Goal: Entertainment & Leisure: Browse casually

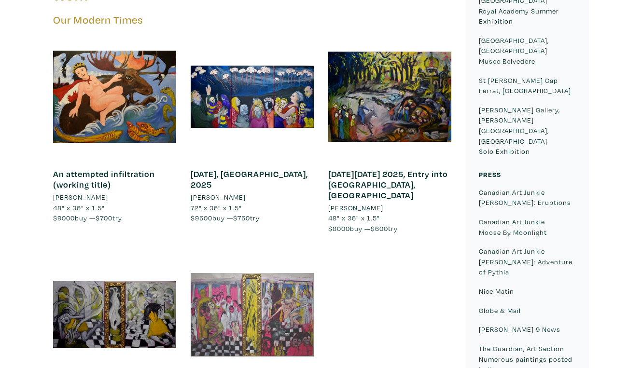
scroll to position [582, 0]
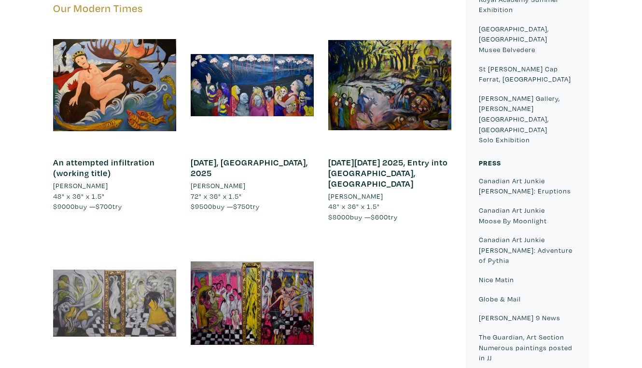
click at [143, 242] on div at bounding box center [114, 303] width 123 height 123
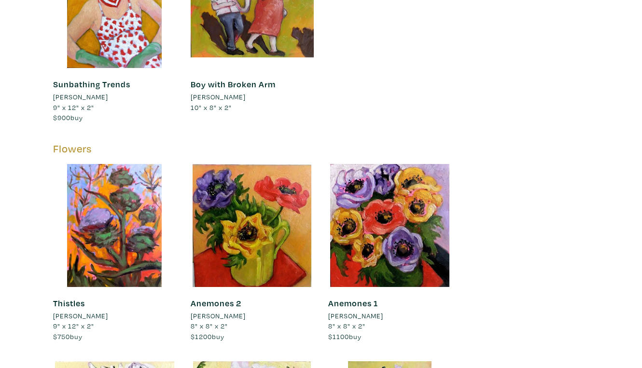
scroll to position [16076, 0]
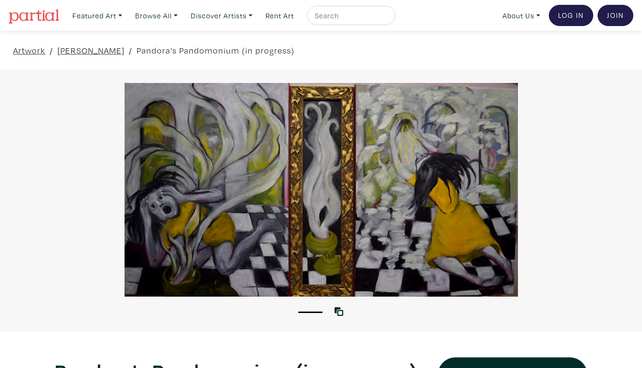
click at [590, 189] on div at bounding box center [321, 190] width 642 height 214
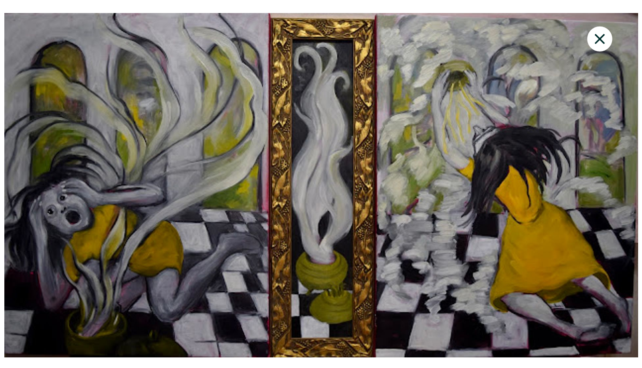
click at [444, 361] on div "1 View with WallSpacer AR" at bounding box center [321, 184] width 642 height 368
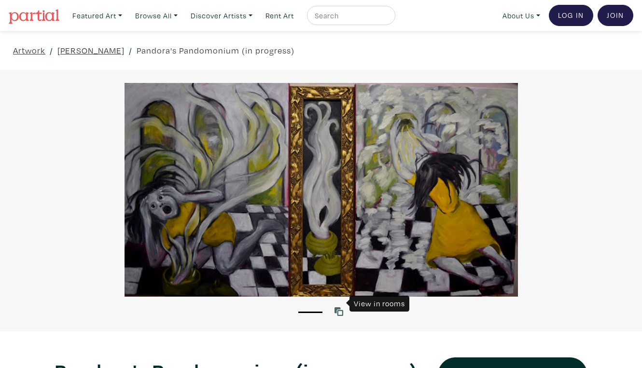
click at [341, 308] on icon at bounding box center [339, 312] width 9 height 9
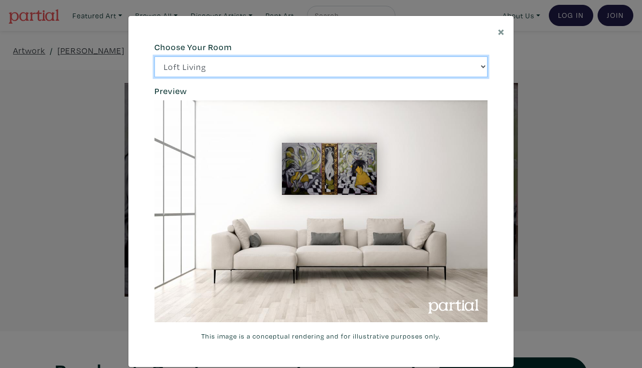
click option "Bright Bedroom" at bounding box center [0, 0] width 0 height 0
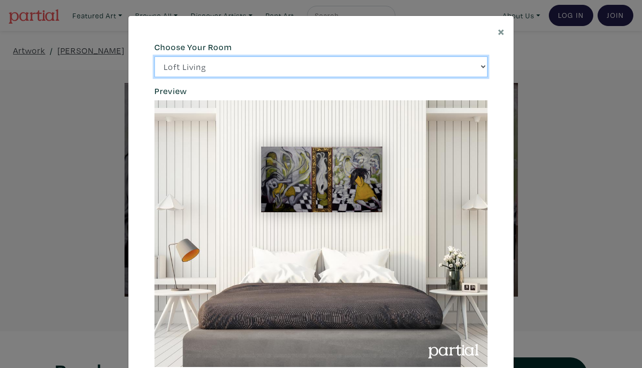
click option "City Office" at bounding box center [0, 0] width 0 height 0
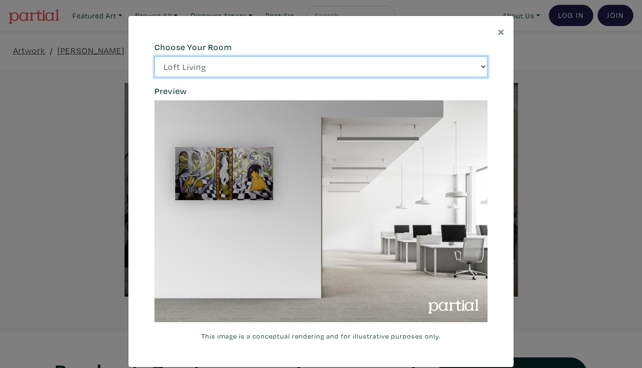
click option "Gallery Space" at bounding box center [0, 0] width 0 height 0
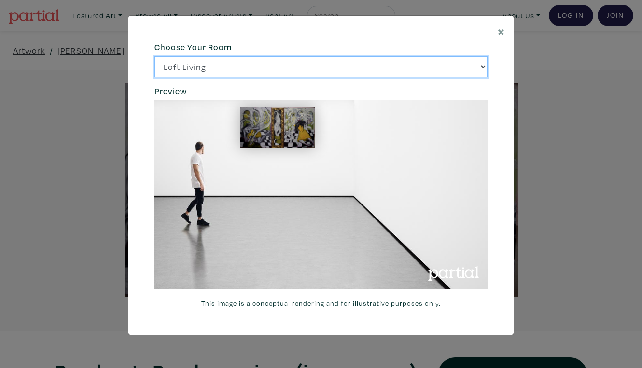
select select "/thumb/phpThumb.php?src=https%3A%2F%[DOMAIN_NAME]%2Fprojects%2Frendering%2Fimag…"
click option "Loft Living" at bounding box center [0, 0] width 0 height 0
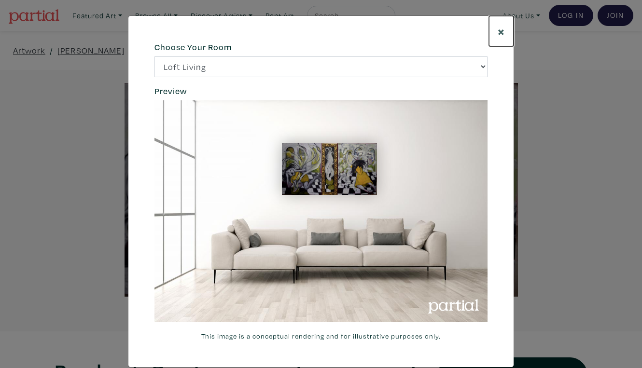
click at [503, 25] on span "×" at bounding box center [501, 31] width 7 height 17
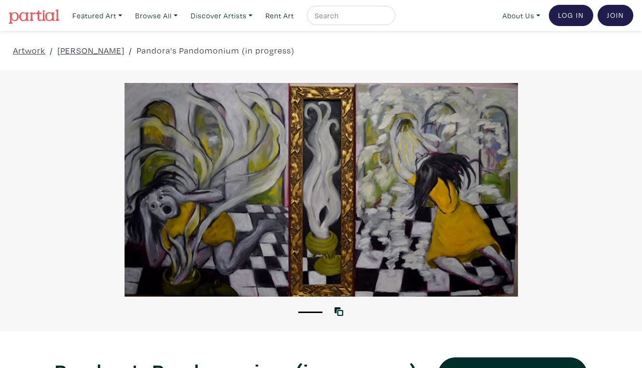
click at [567, 129] on div at bounding box center [321, 190] width 642 height 214
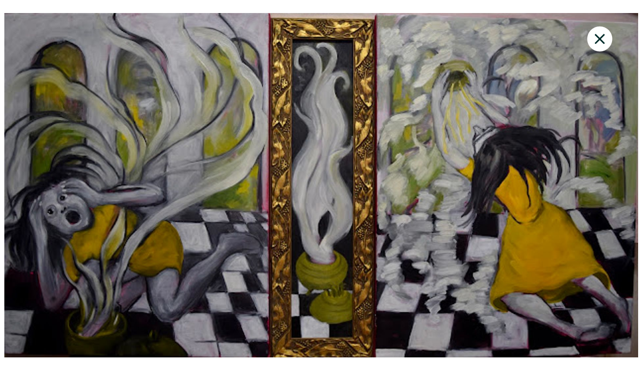
click at [601, 34] on icon at bounding box center [600, 39] width 10 height 10
